Goal: Transaction & Acquisition: Purchase product/service

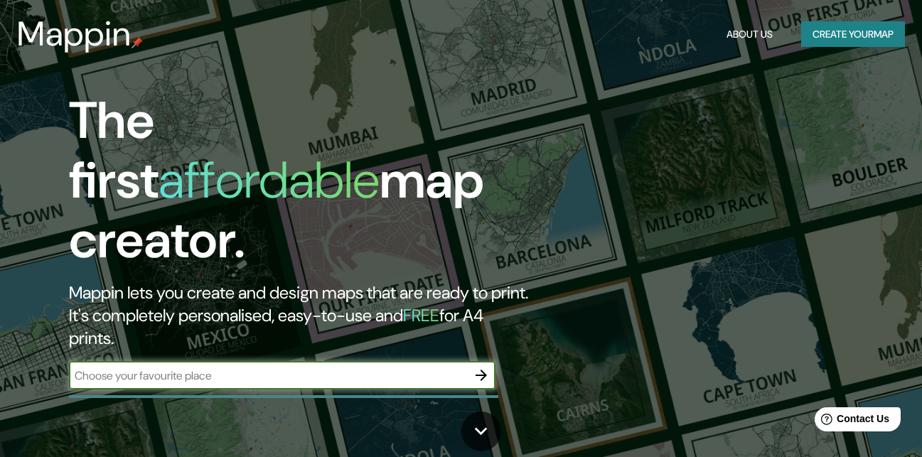
click at [281, 367] on input "text" at bounding box center [268, 375] width 398 height 16
type input "surco"
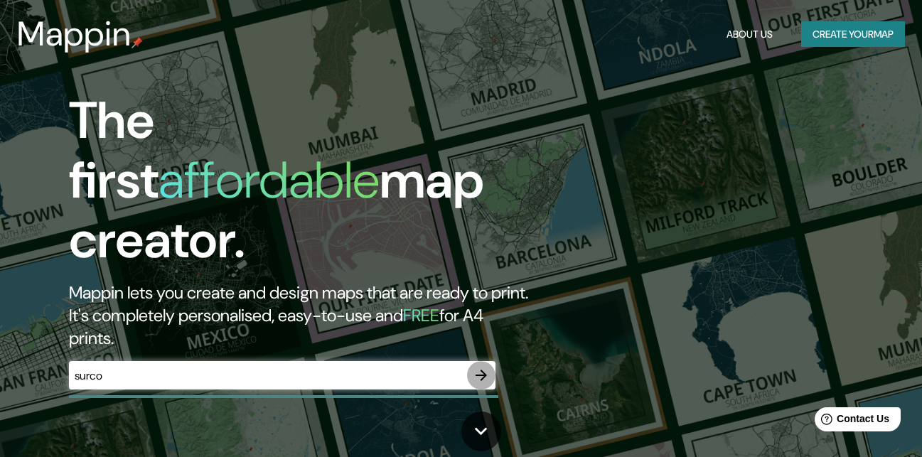
click at [481, 367] on icon "button" at bounding box center [481, 375] width 17 height 17
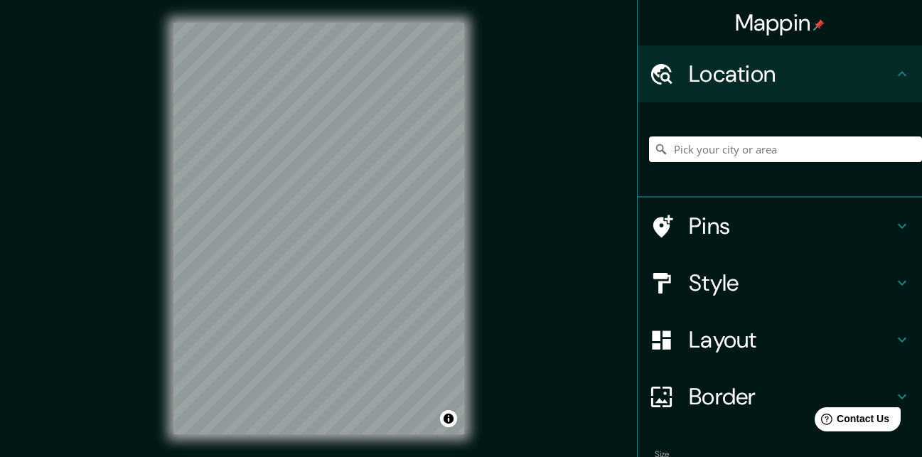
click at [728, 145] on input "Pick your city or area" at bounding box center [785, 149] width 273 height 26
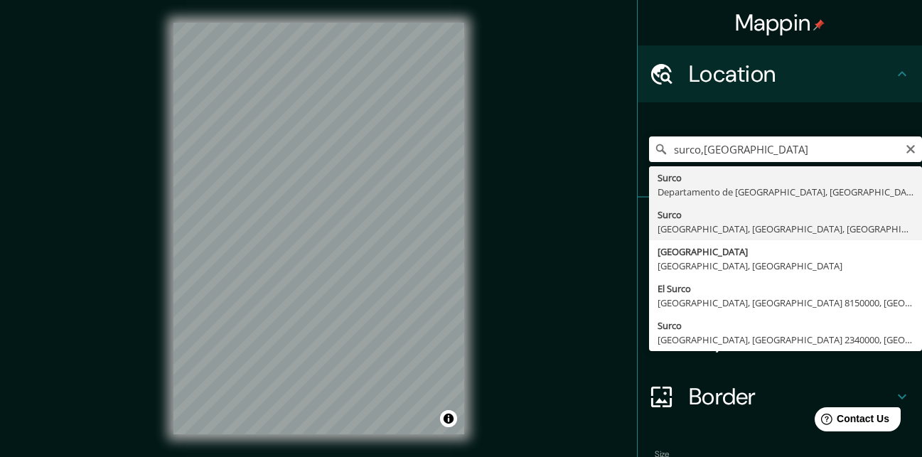
type input "Surco, [GEOGRAPHIC_DATA], [GEOGRAPHIC_DATA], [GEOGRAPHIC_DATA]"
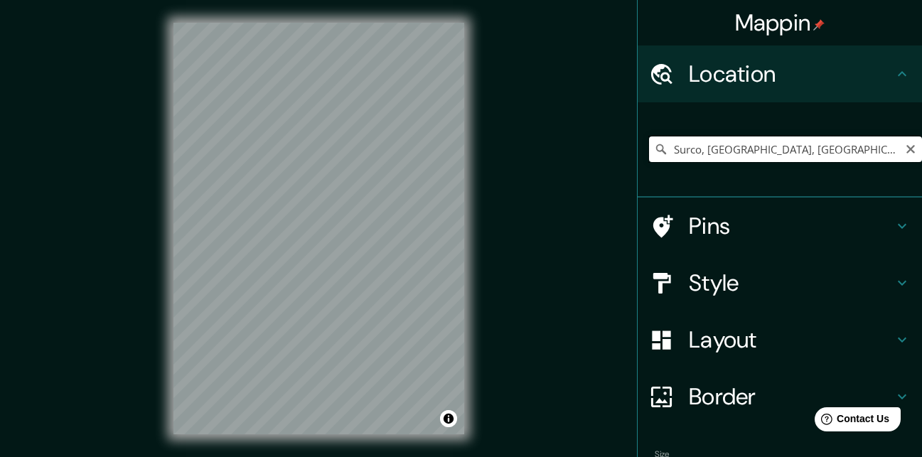
click at [680, 158] on input "Surco, [GEOGRAPHIC_DATA], [GEOGRAPHIC_DATA], [GEOGRAPHIC_DATA]" at bounding box center [785, 149] width 273 height 26
click at [905, 142] on button "Clear" at bounding box center [910, 148] width 11 height 14
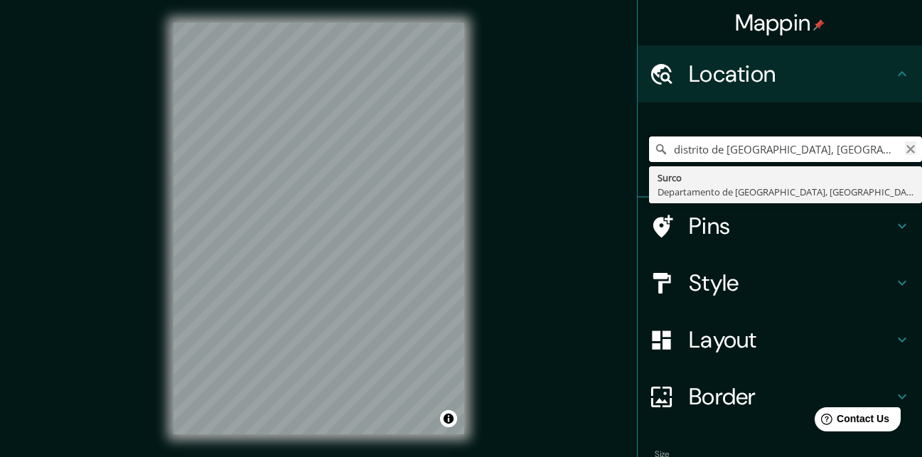
type input "distrito de [GEOGRAPHIC_DATA], [GEOGRAPHIC_DATA]"
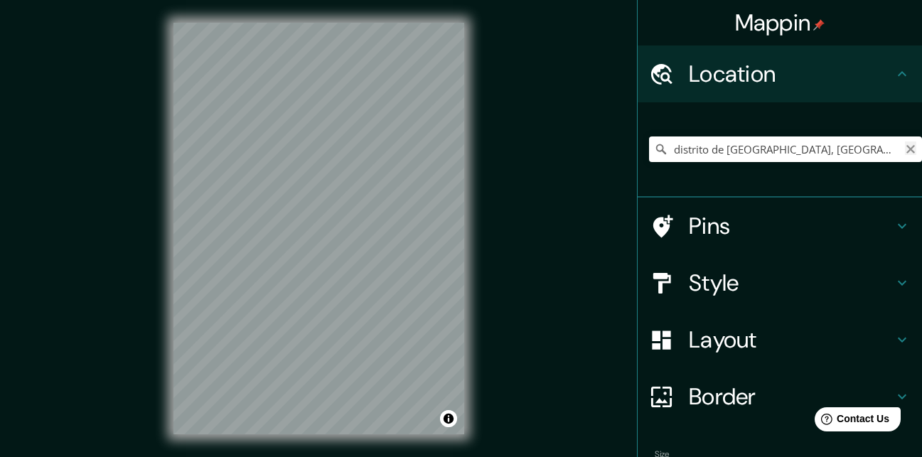
click at [906, 149] on icon "Clear" at bounding box center [910, 149] width 9 height 9
click at [837, 114] on div "Surco Departamento de [GEOGRAPHIC_DATA], [GEOGRAPHIC_DATA]" at bounding box center [785, 149] width 273 height 71
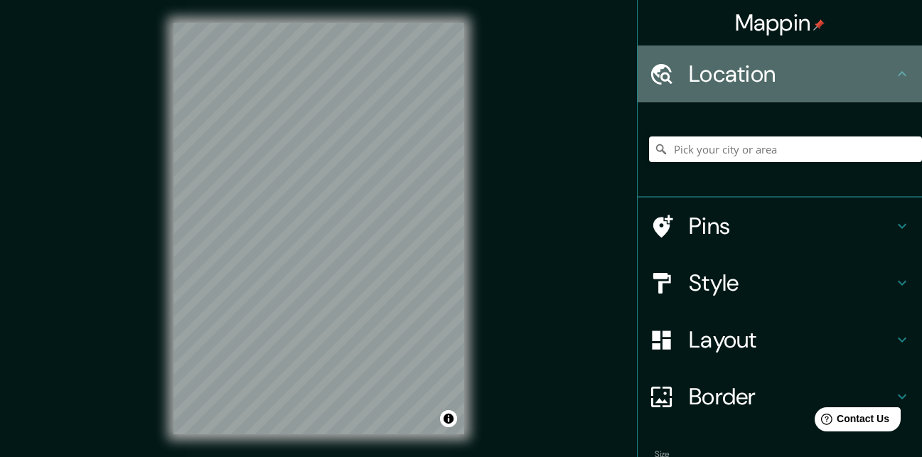
click at [901, 68] on div "Location" at bounding box center [780, 73] width 284 height 57
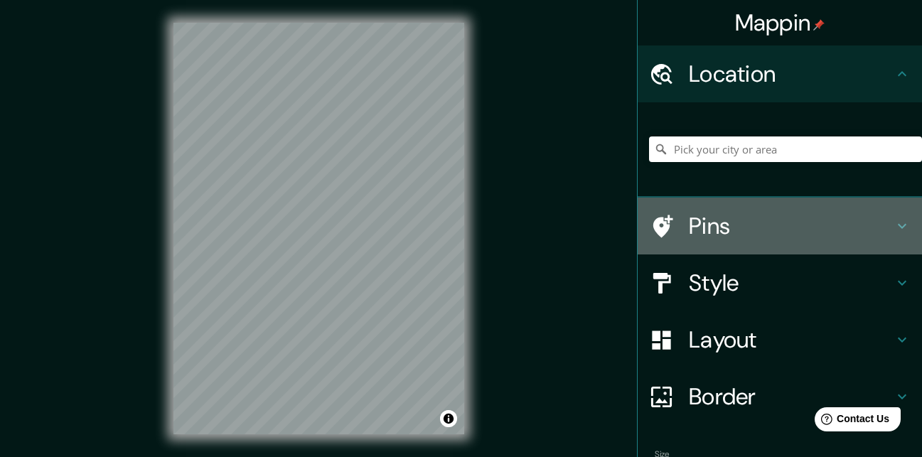
click at [858, 216] on h4 "Pins" at bounding box center [791, 226] width 205 height 28
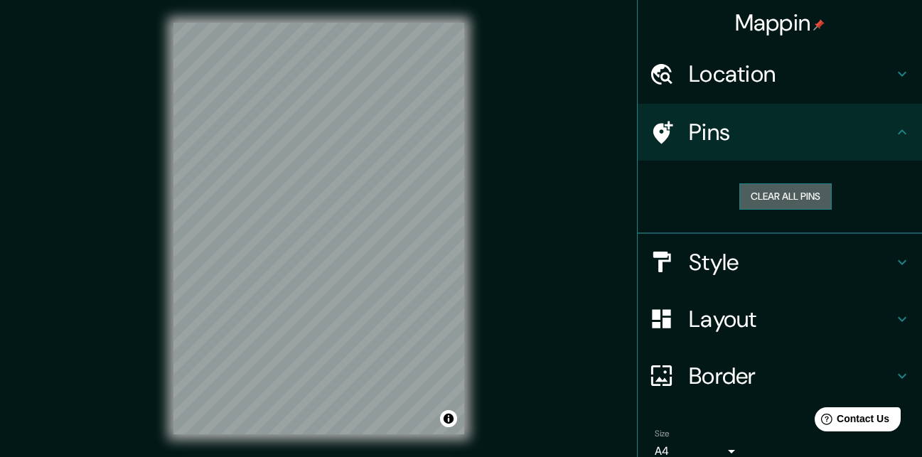
click at [797, 204] on button "Clear all pins" at bounding box center [785, 196] width 92 height 26
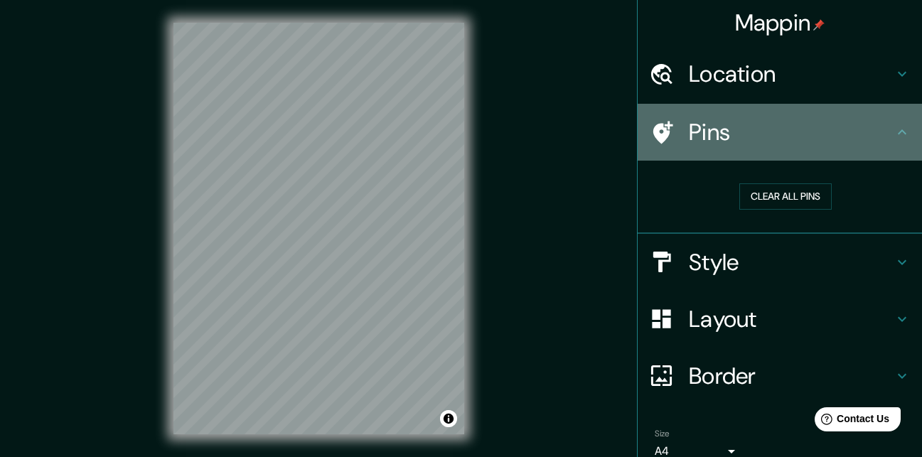
click at [763, 136] on h4 "Pins" at bounding box center [791, 132] width 205 height 28
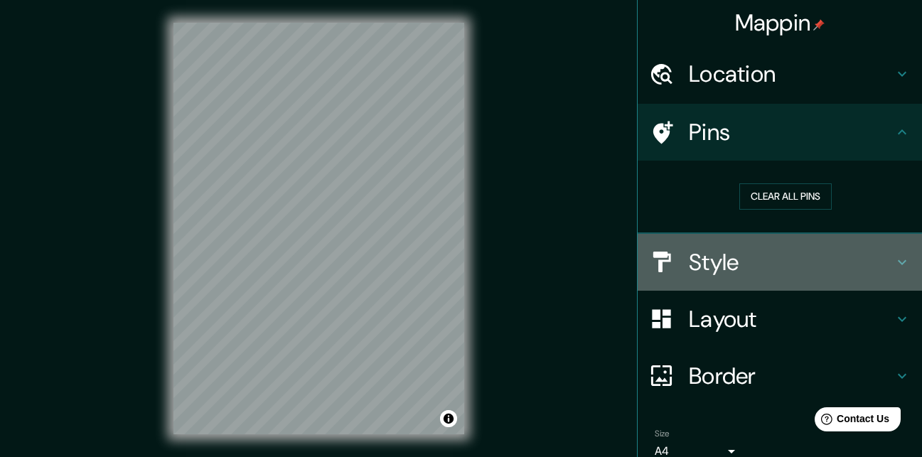
click at [739, 279] on div "Style" at bounding box center [780, 262] width 284 height 57
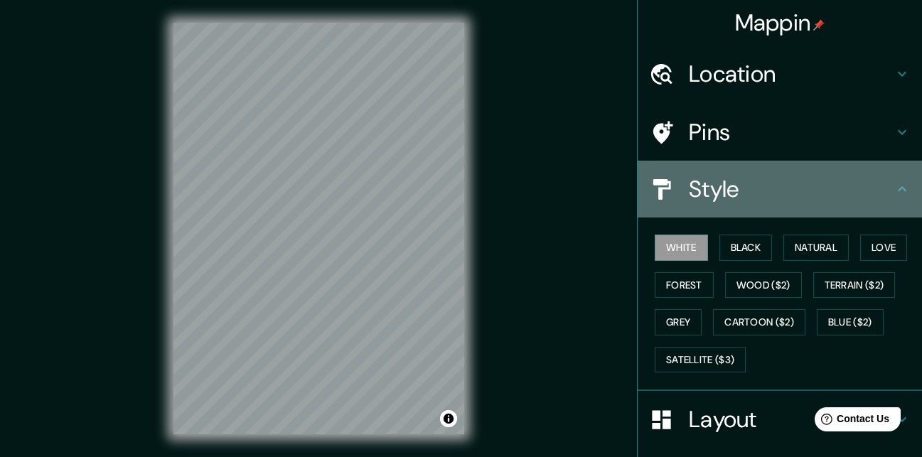
click at [906, 193] on div "Style" at bounding box center [780, 189] width 284 height 57
click at [893, 184] on icon at bounding box center [901, 189] width 17 height 17
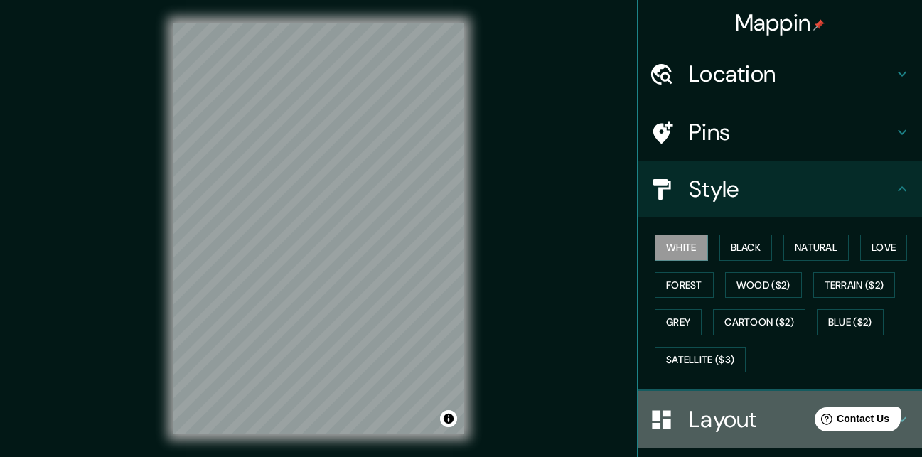
click at [726, 424] on h4 "Layout" at bounding box center [791, 419] width 205 height 28
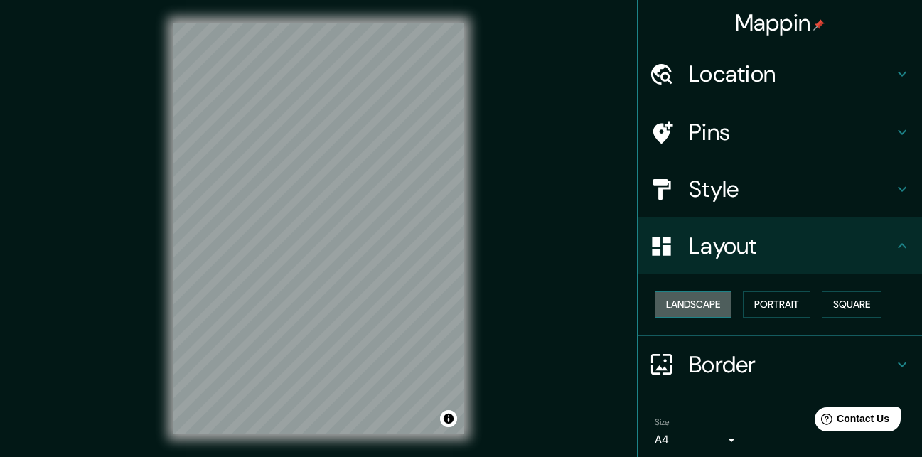
click at [706, 303] on button "Landscape" at bounding box center [693, 304] width 77 height 26
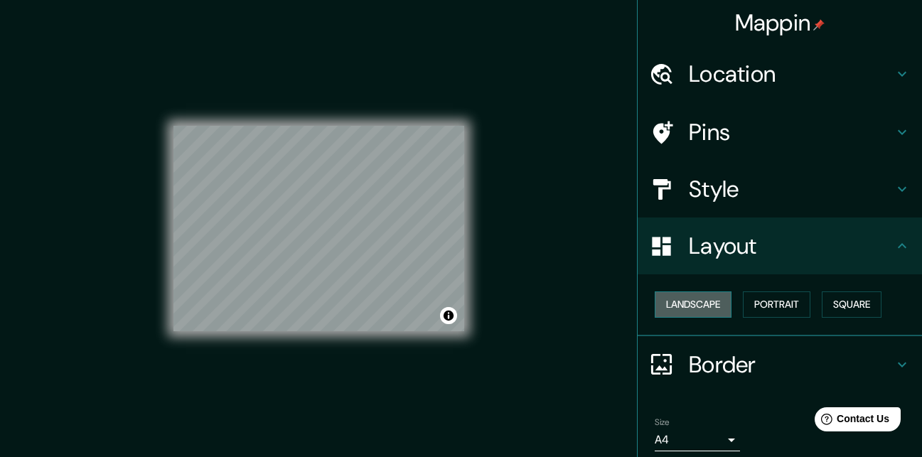
click at [706, 303] on button "Landscape" at bounding box center [693, 304] width 77 height 26
click at [752, 296] on button "Portrait" at bounding box center [777, 304] width 68 height 26
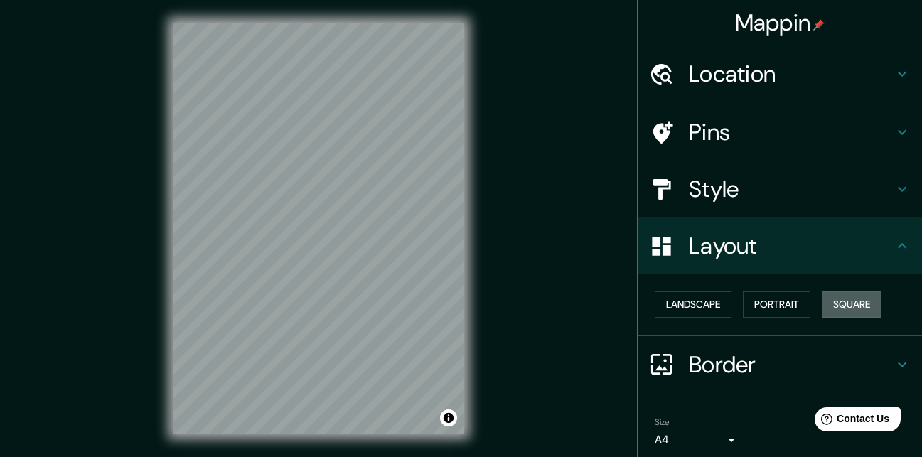
click at [837, 294] on button "Square" at bounding box center [852, 304] width 60 height 26
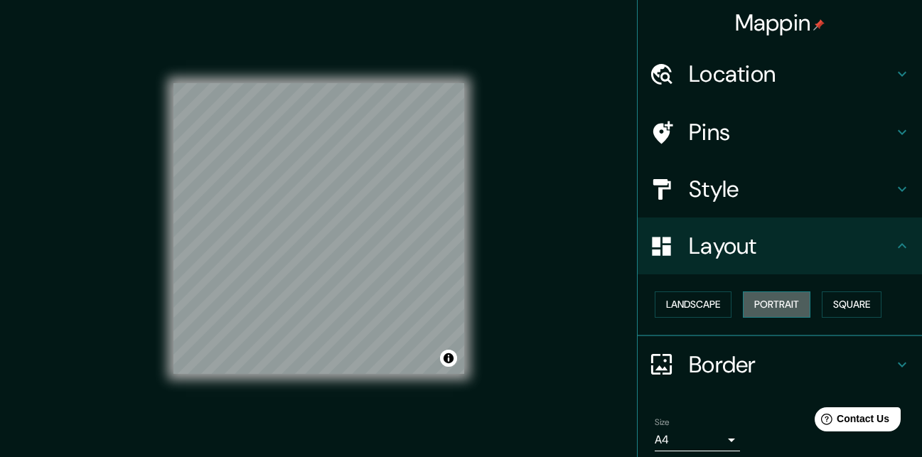
click at [773, 311] on button "Portrait" at bounding box center [777, 304] width 68 height 26
